Goal: Find specific page/section: Find specific page/section

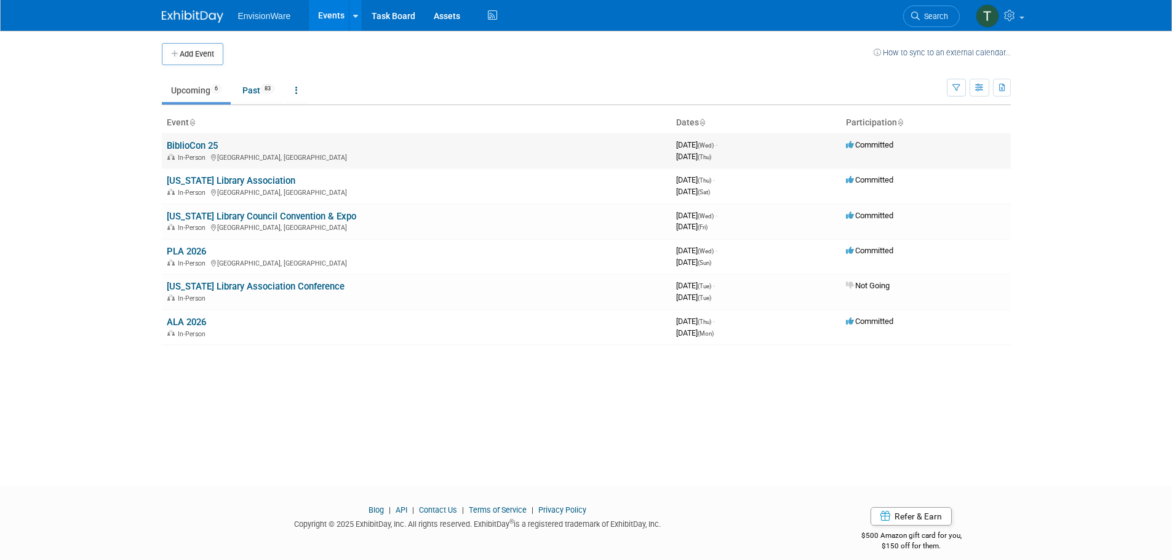
click at [206, 142] on link "BiblioCon 25" at bounding box center [192, 145] width 51 height 11
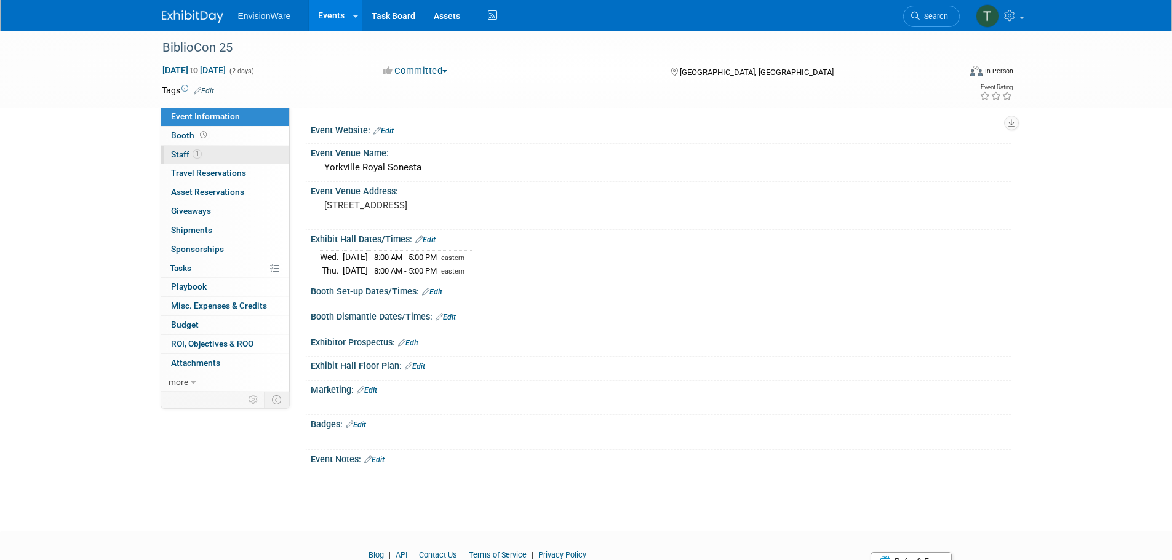
click at [258, 148] on link "1 Staff 1" at bounding box center [225, 155] width 128 height 18
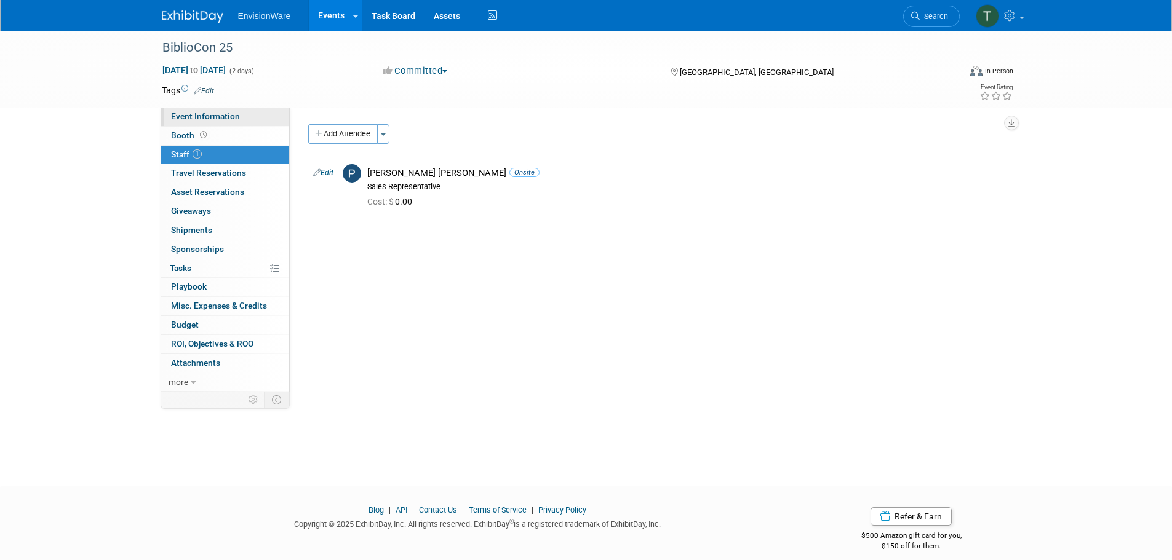
click at [237, 112] on span "Event Information" at bounding box center [205, 116] width 69 height 10
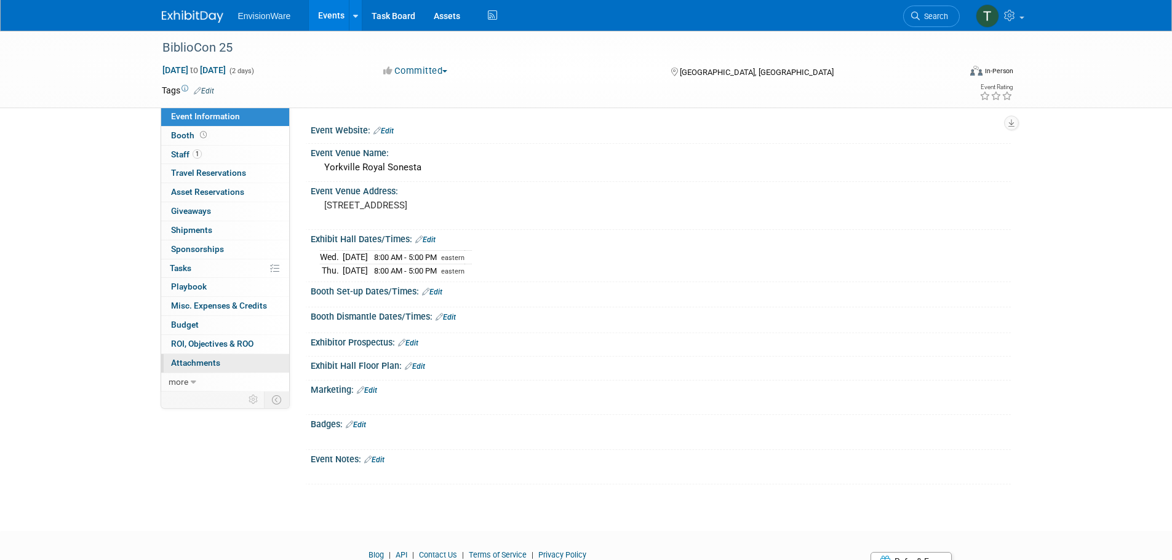
click at [225, 359] on link "0 Attachments 0" at bounding box center [225, 363] width 128 height 18
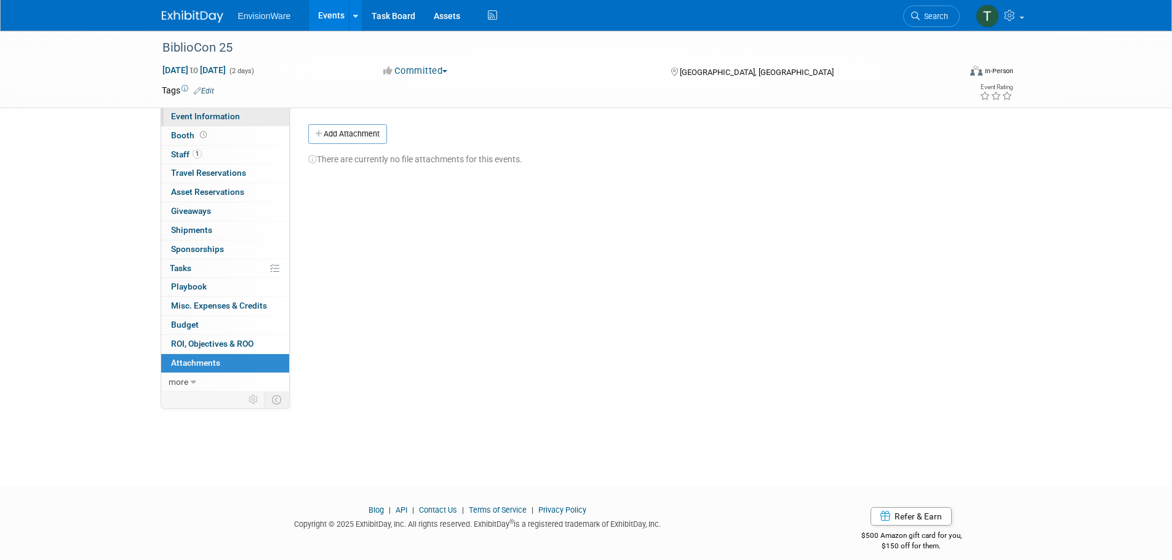
click at [213, 117] on span "Event Information" at bounding box center [205, 116] width 69 height 10
